Goal: Information Seeking & Learning: Learn about a topic

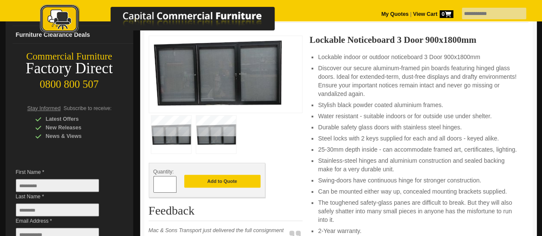
scroll to position [129, 0]
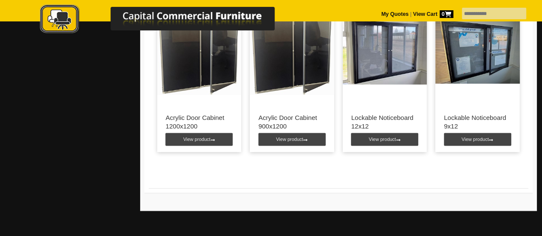
scroll to position [514, 0]
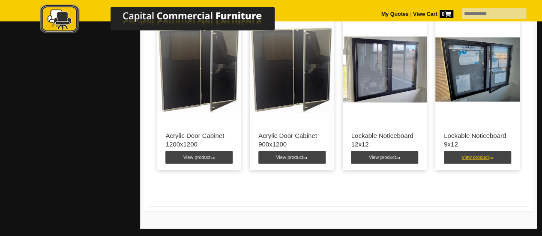
click at [487, 158] on link "View product" at bounding box center [477, 157] width 67 height 13
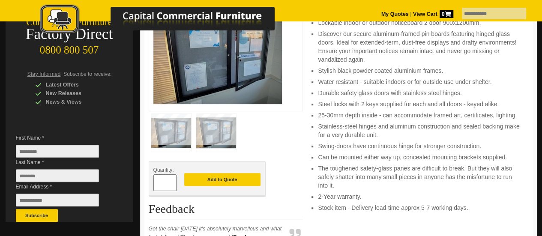
scroll to position [171, 0]
